Goal: Navigation & Orientation: Go to known website

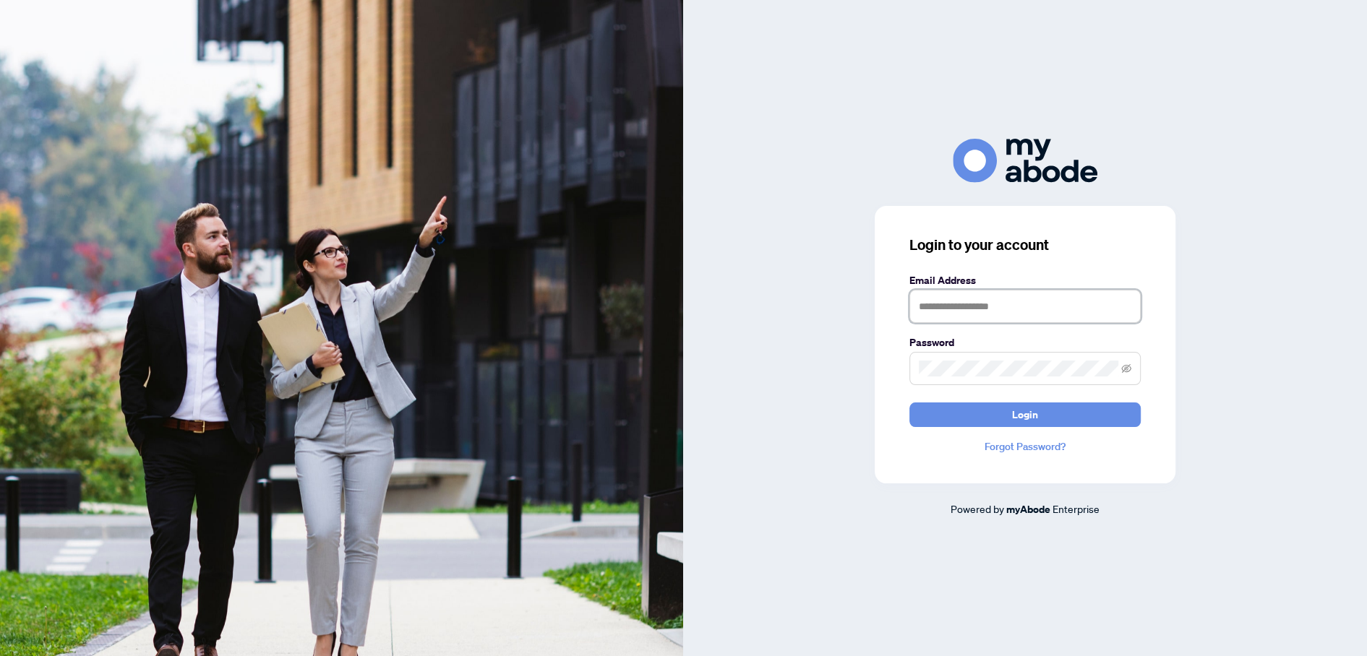
click at [921, 314] on input "text" at bounding box center [1024, 306] width 231 height 33
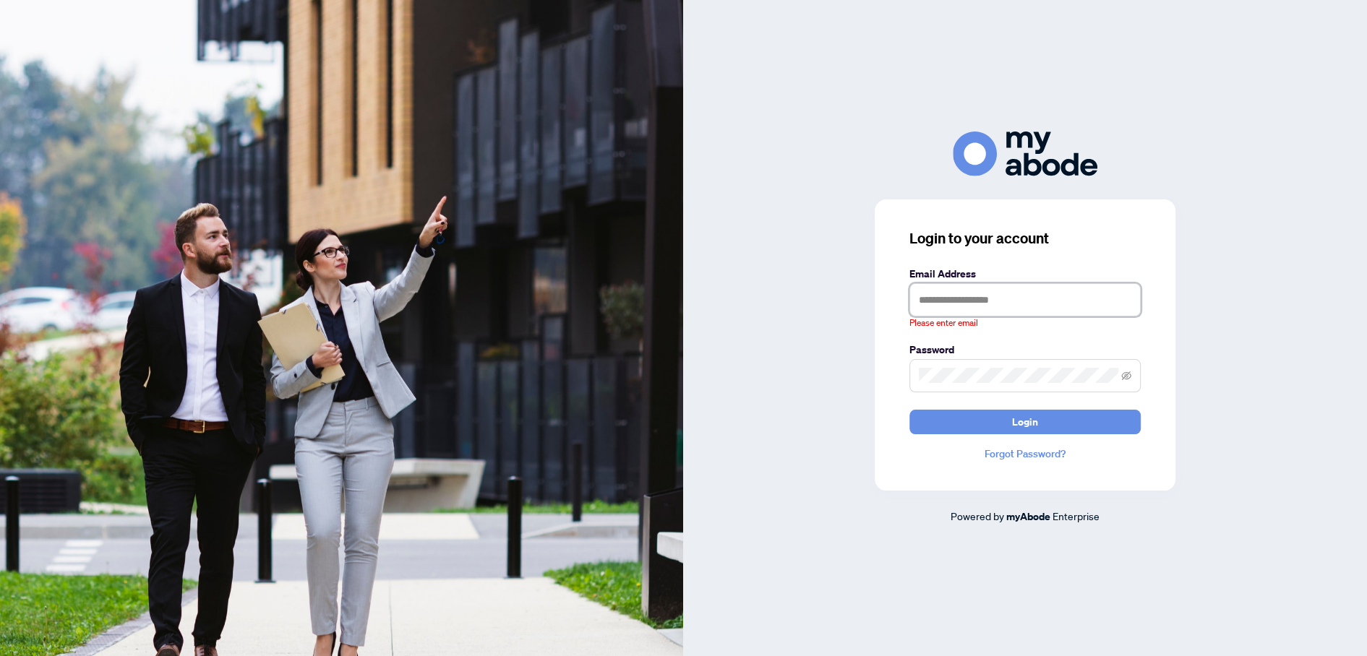
type input "**********"
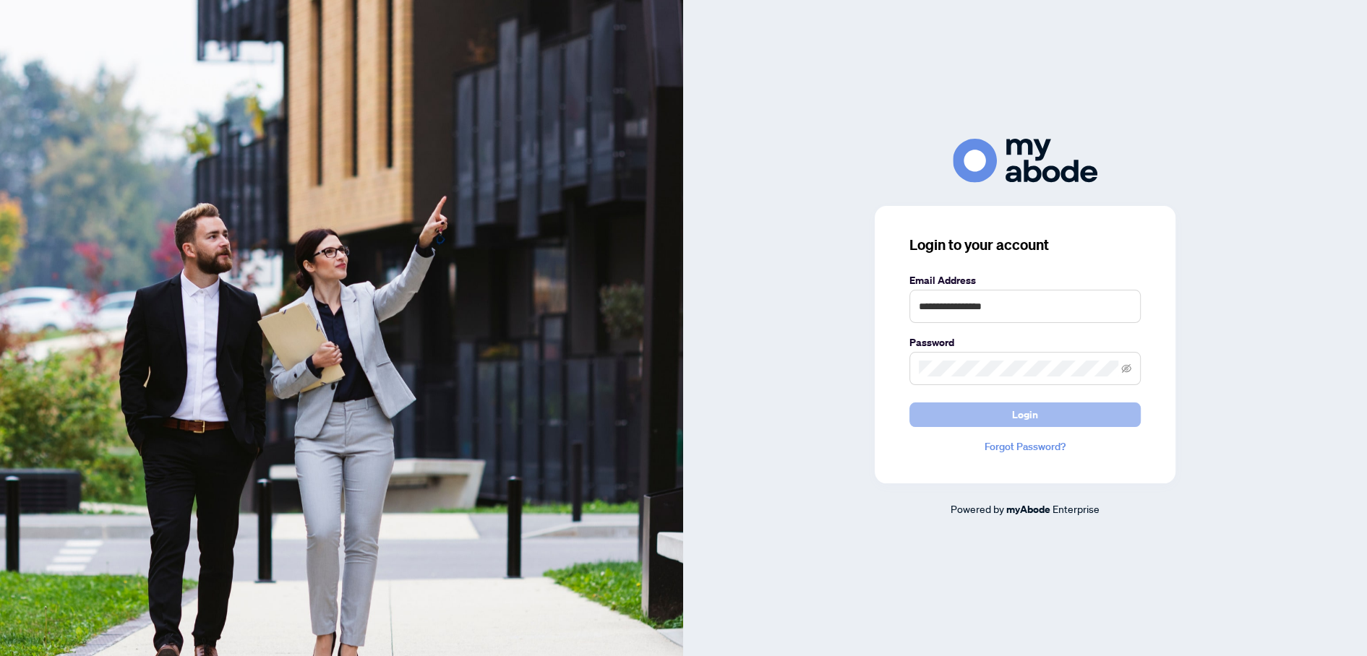
click at [1023, 418] on span "Login" at bounding box center [1025, 414] width 26 height 23
